Goal: Task Accomplishment & Management: Complete application form

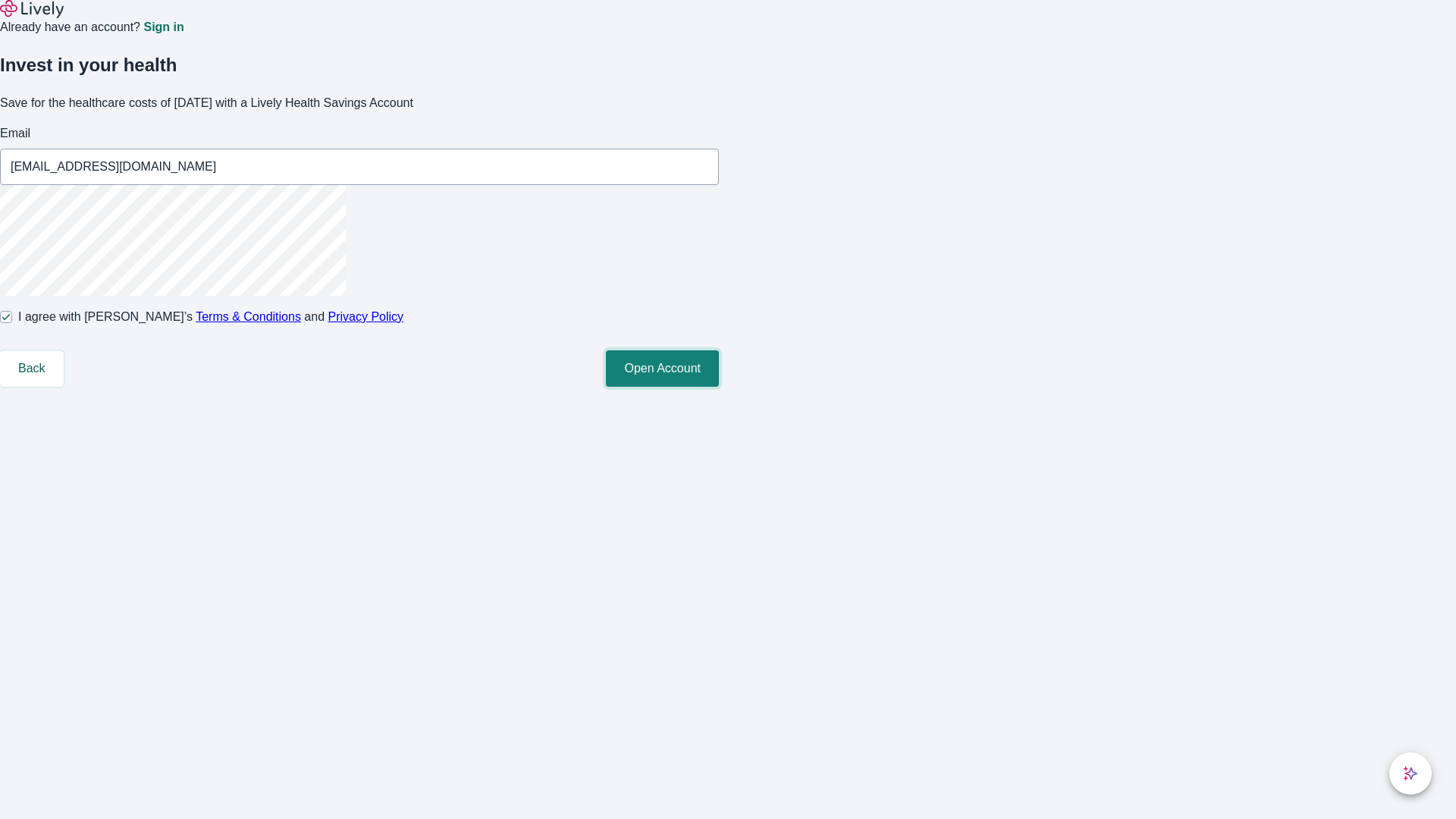
click at [719, 387] on button "Open Account" at bounding box center [661, 369] width 113 height 37
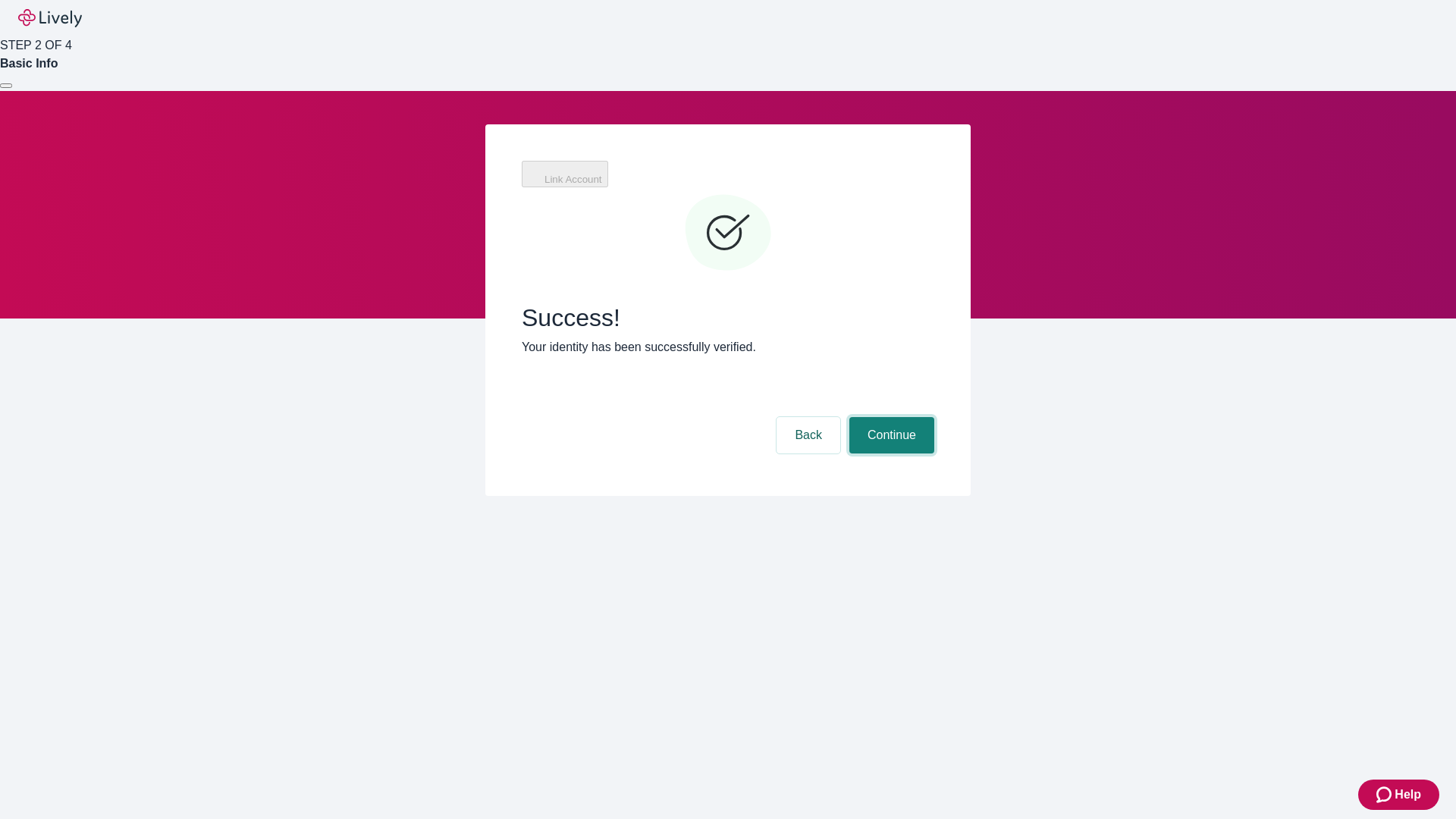
click at [889, 417] on button "Continue" at bounding box center [891, 435] width 85 height 37
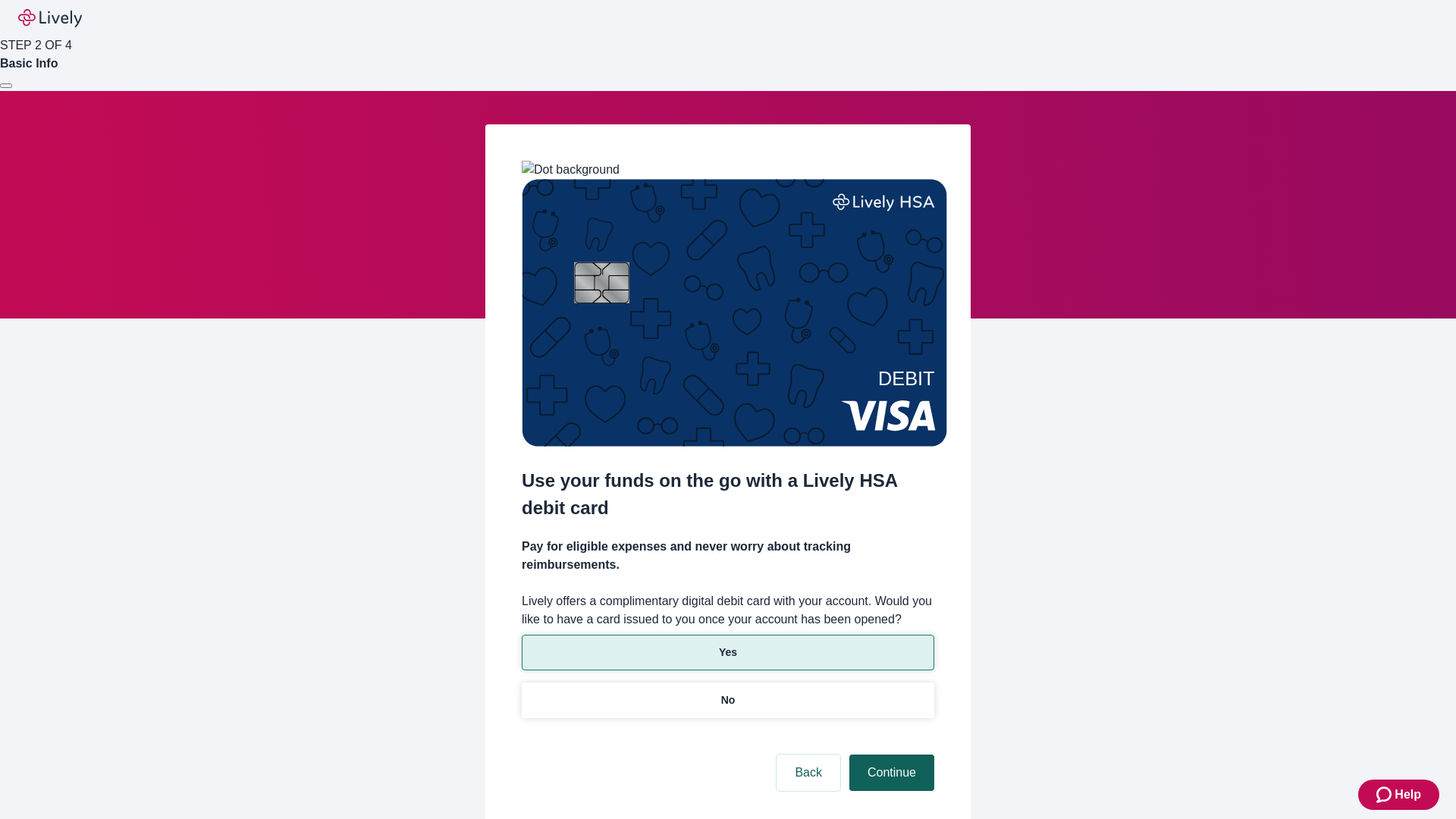
click at [727, 692] on p "No" at bounding box center [728, 700] width 14 height 16
click at [889, 755] on button "Continue" at bounding box center [891, 773] width 85 height 37
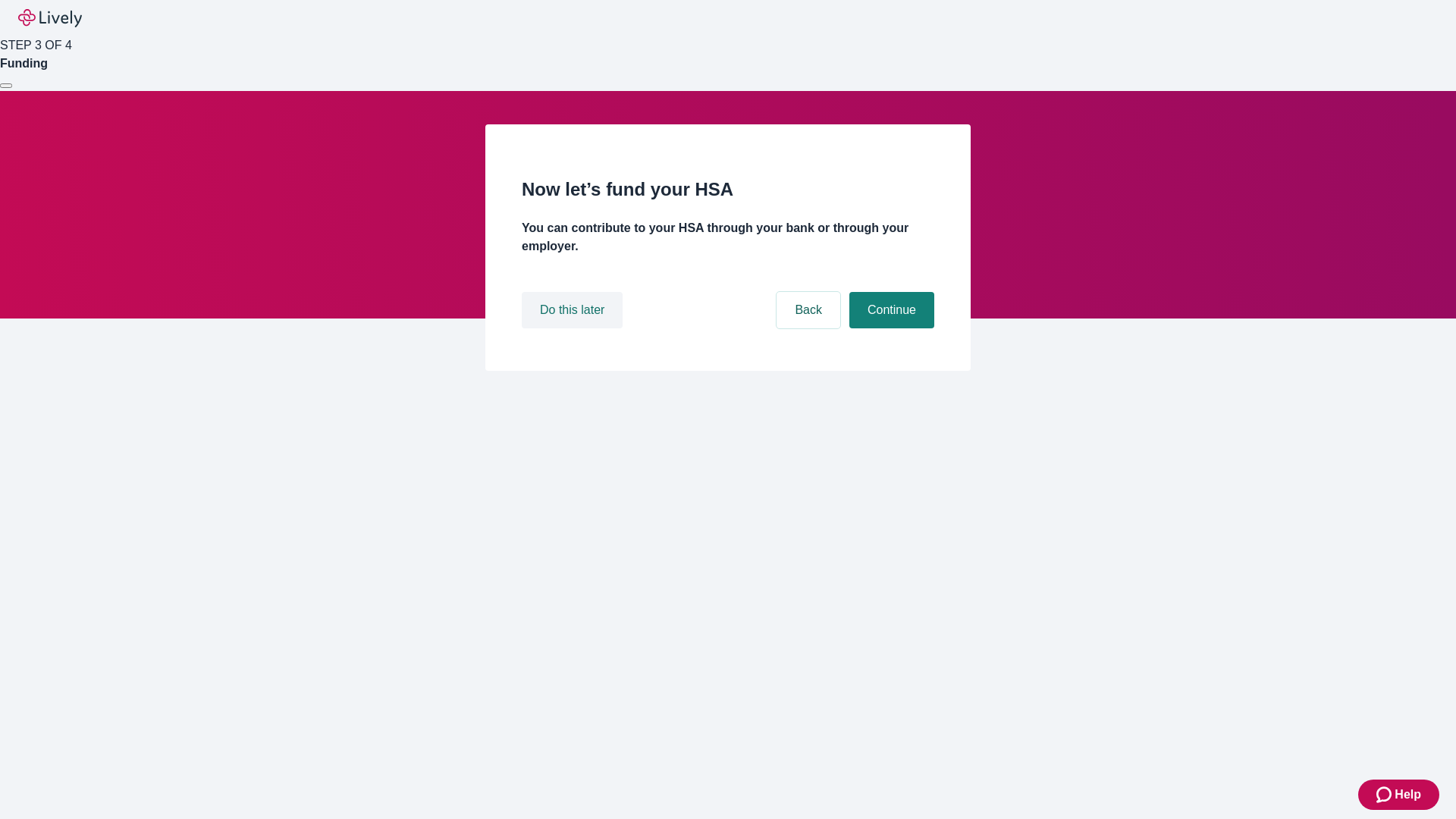
click at [574, 329] on button "Do this later" at bounding box center [572, 310] width 101 height 37
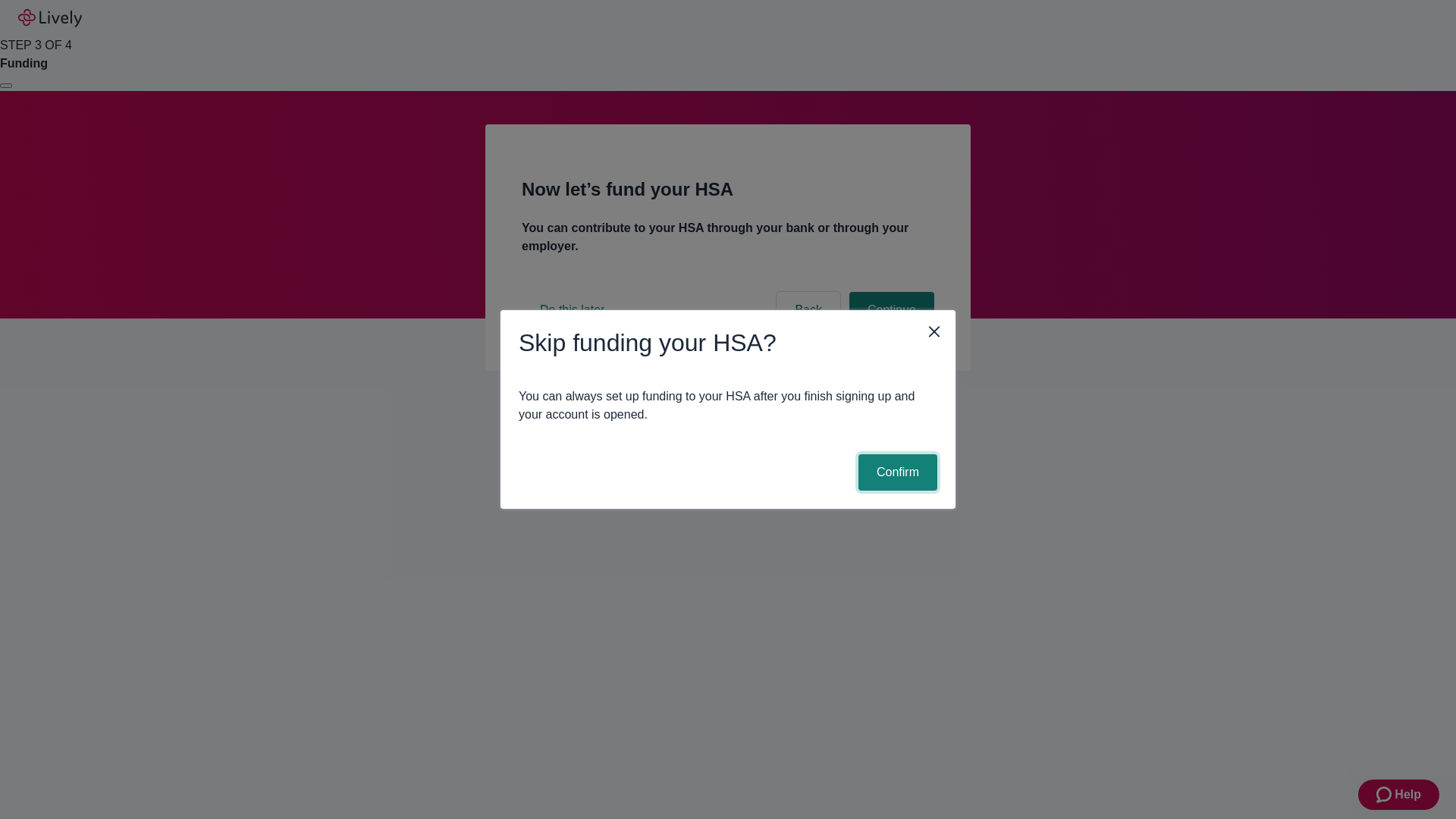
click at [895, 472] on button "Confirm" at bounding box center [897, 472] width 79 height 37
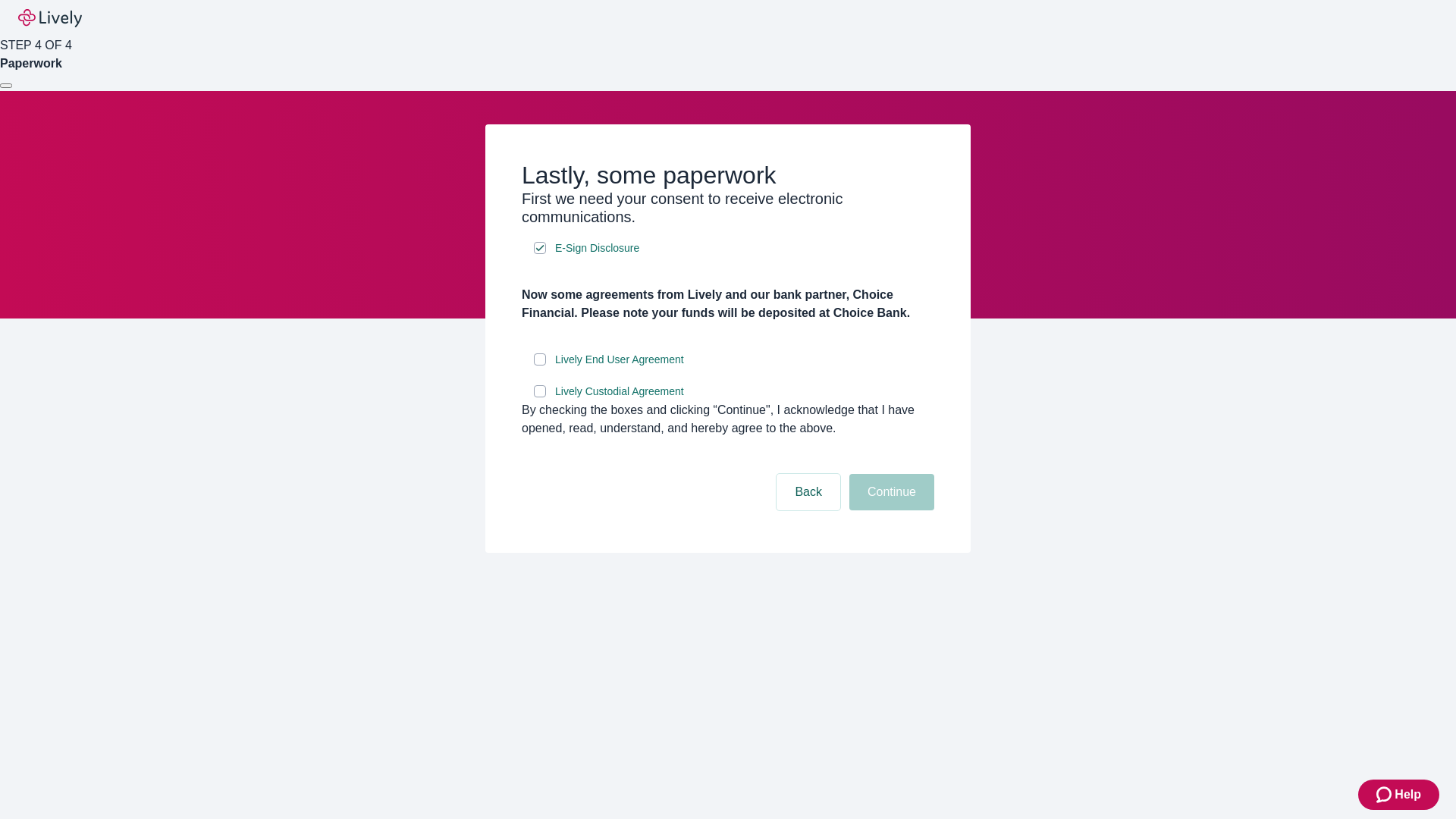
click at [540, 366] on input "Lively End User Agreement" at bounding box center [540, 360] width 12 height 12
checkbox input "true"
click at [540, 398] on input "Lively Custodial Agreement" at bounding box center [540, 392] width 12 height 12
checkbox input "true"
click at [889, 510] on button "Continue" at bounding box center [891, 492] width 85 height 37
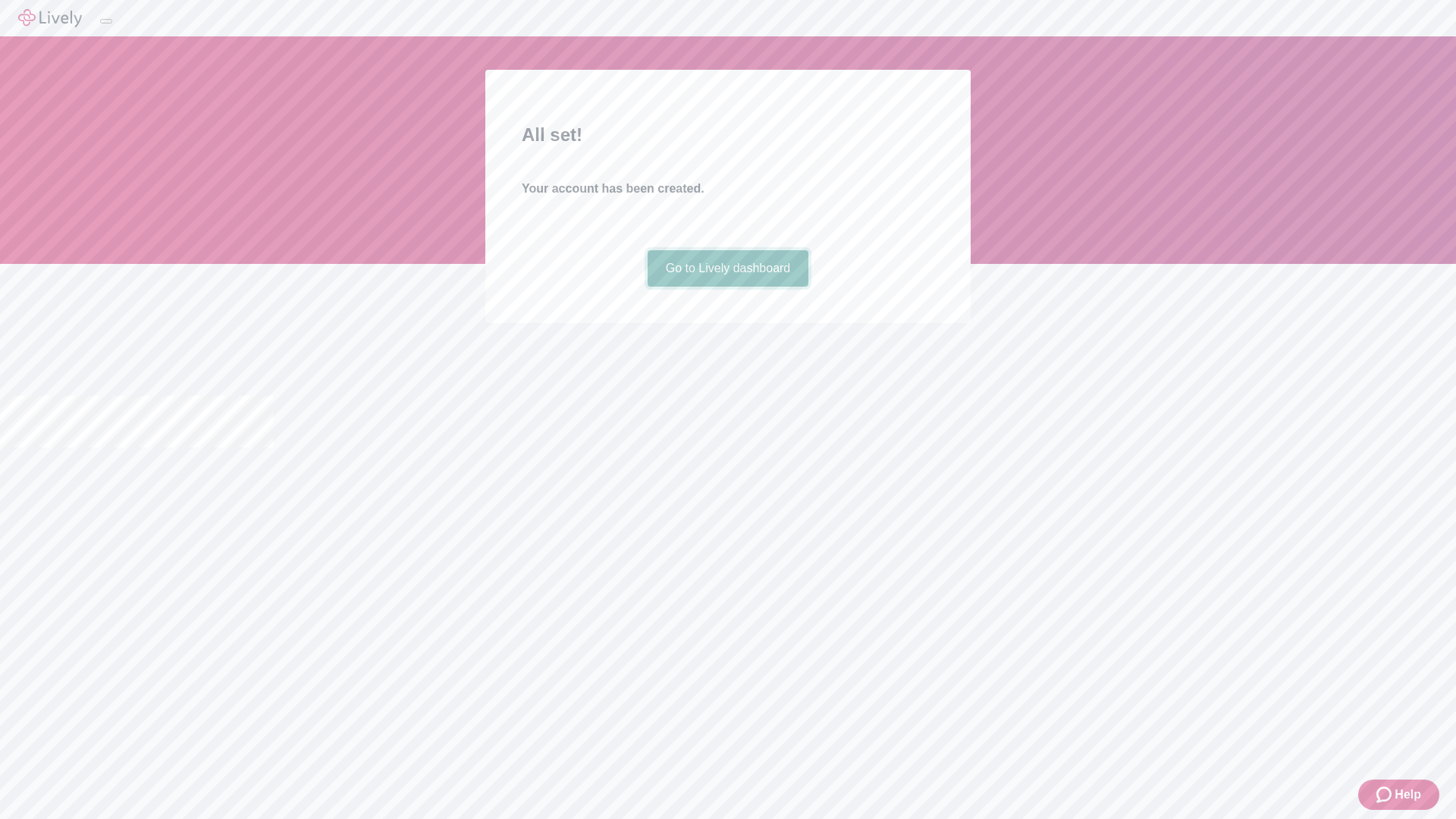
click at [727, 287] on link "Go to Lively dashboard" at bounding box center [728, 268] width 161 height 37
